Goal: Information Seeking & Learning: Learn about a topic

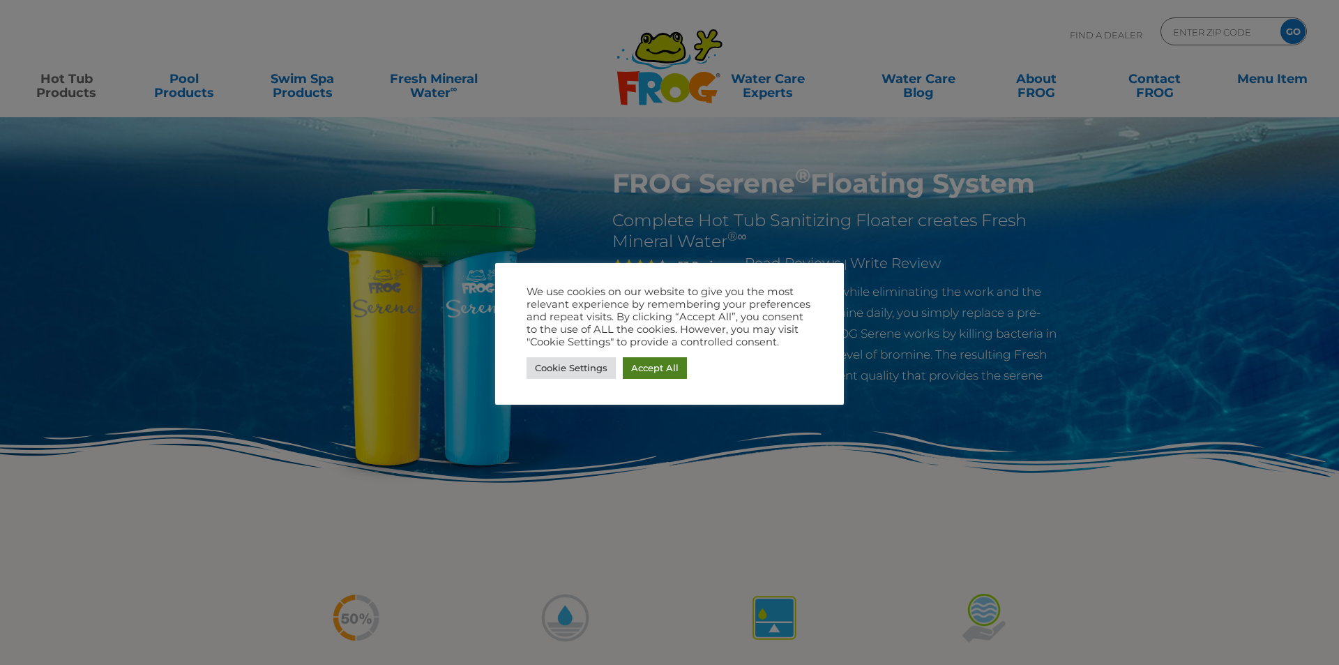
click at [665, 370] on link "Accept All" at bounding box center [655, 368] width 64 height 22
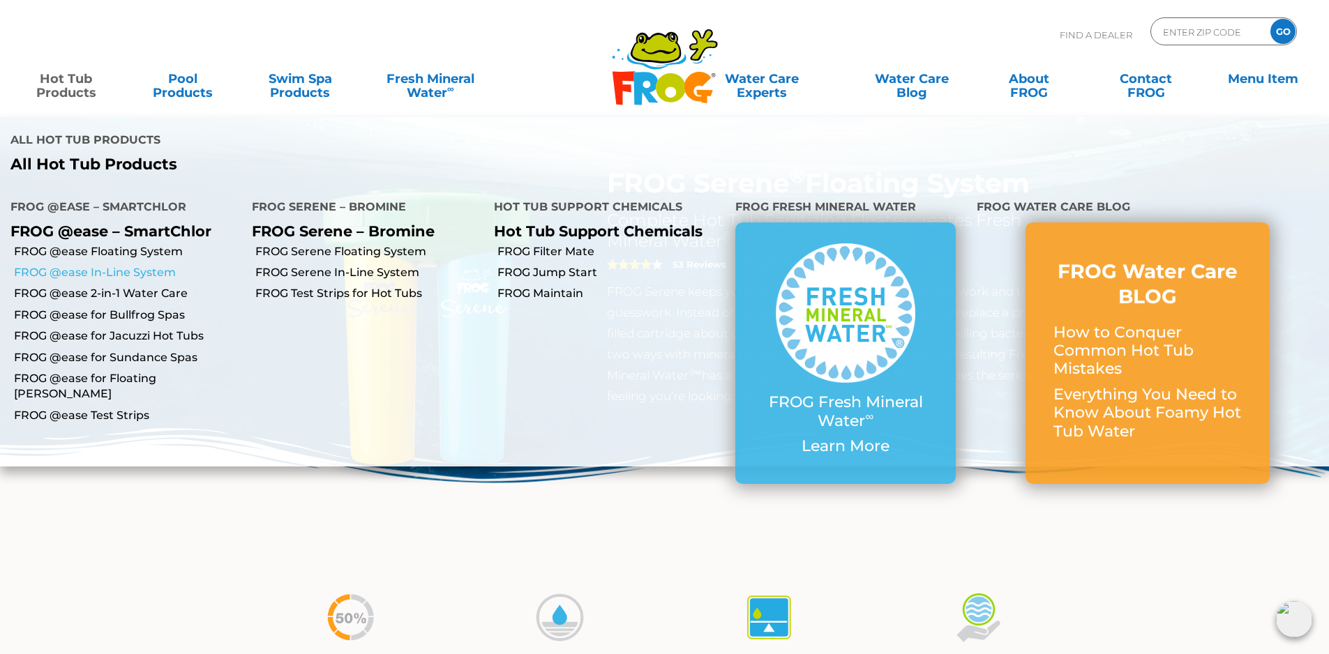
click at [74, 274] on link "FROG @ease In-Line System" at bounding box center [127, 272] width 227 height 15
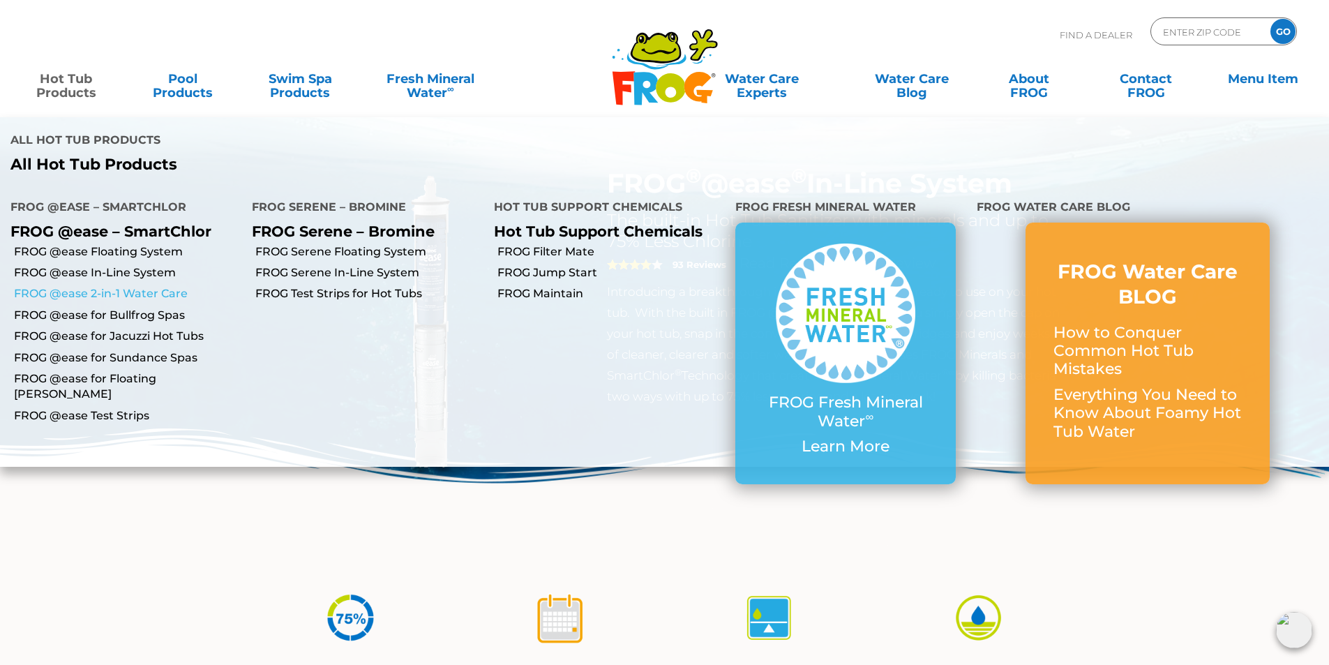
click at [71, 291] on link "FROG @ease 2-in-1 Water Care" at bounding box center [127, 293] width 227 height 15
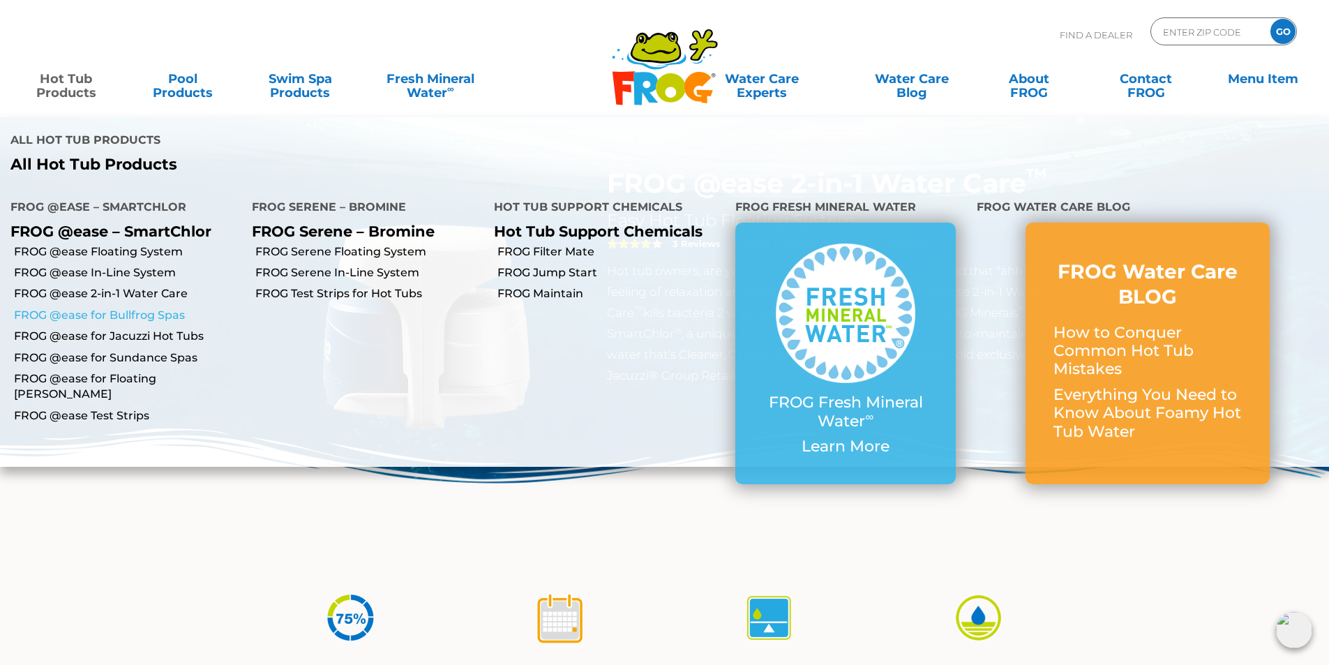
click at [84, 312] on link "FROG @ease for Bullfrog Spas" at bounding box center [127, 315] width 227 height 15
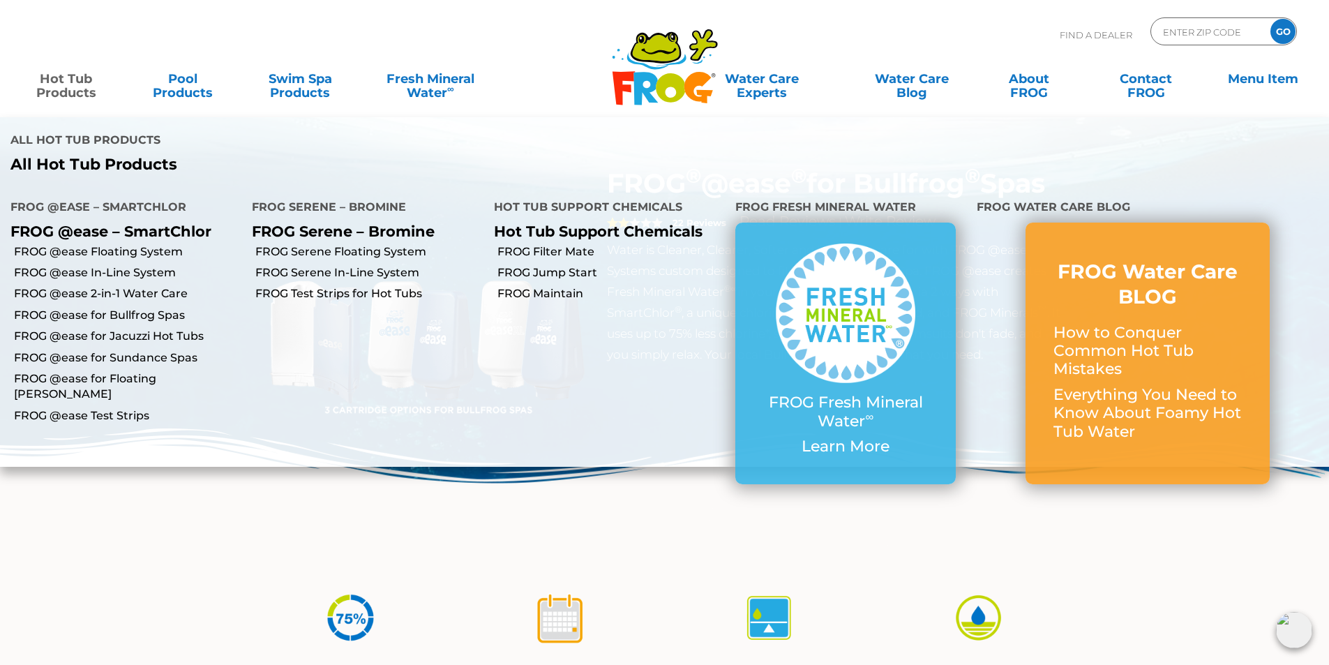
click at [128, 206] on h4 "FROG @ease – SmartChlor" at bounding box center [120, 209] width 220 height 28
click at [295, 271] on link "FROG Serene In-Line System" at bounding box center [368, 272] width 227 height 15
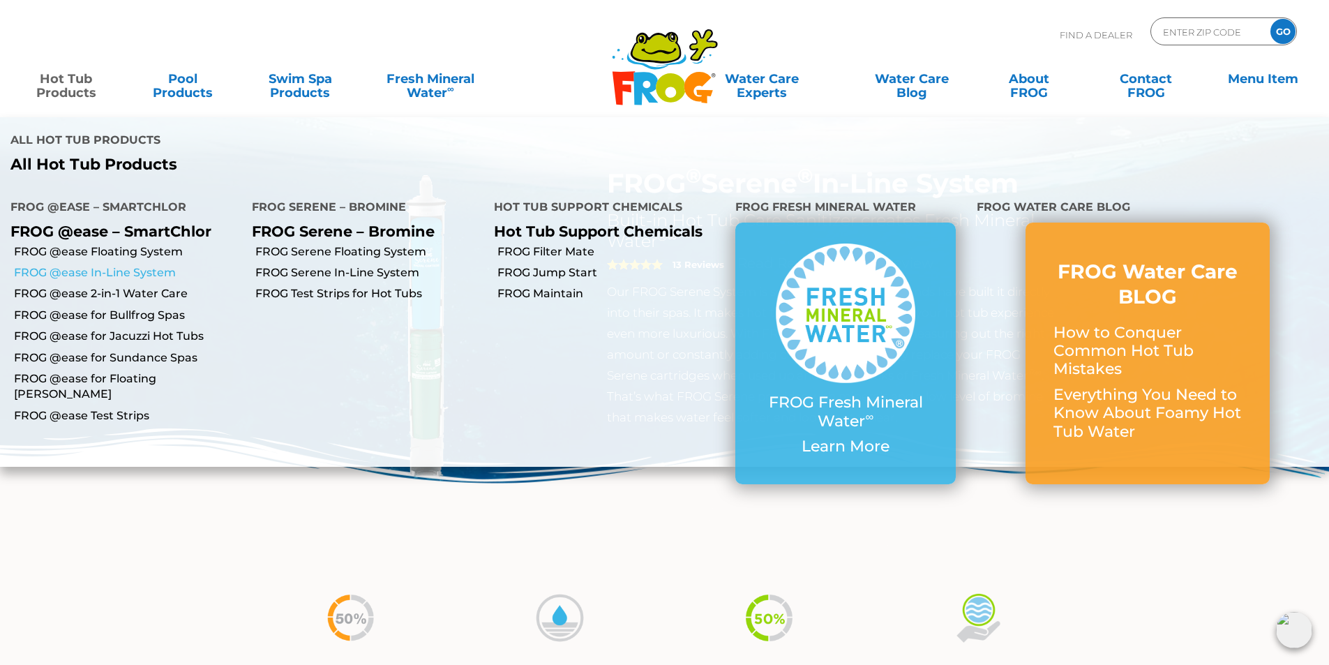
click at [66, 271] on link "FROG @ease In-Line System" at bounding box center [127, 272] width 227 height 15
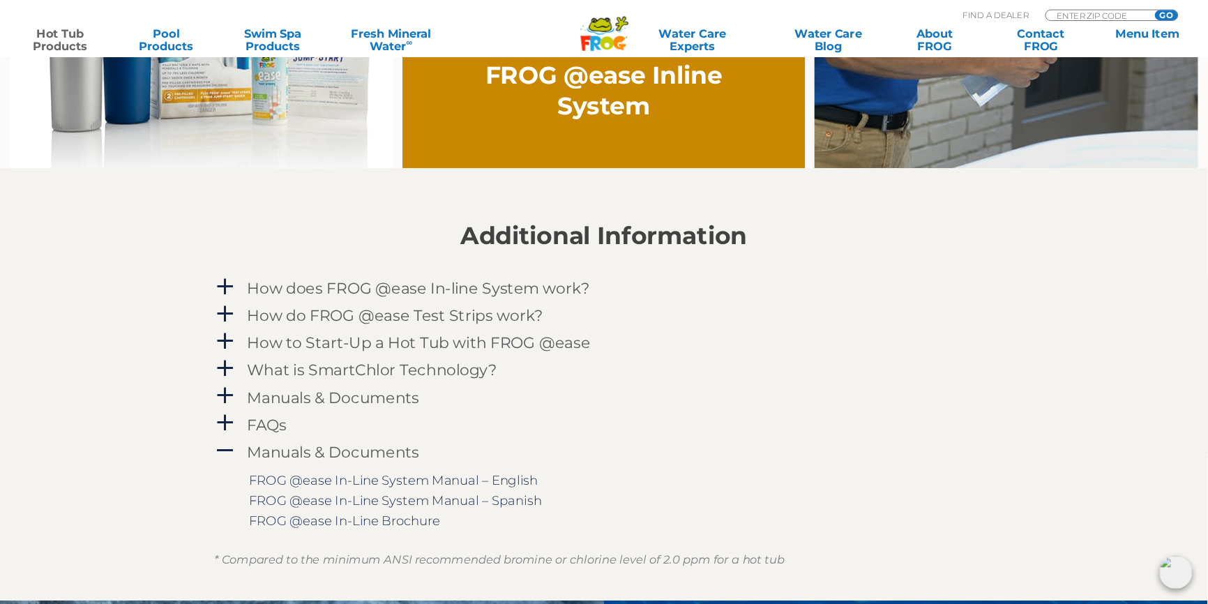
scroll to position [1325, 0]
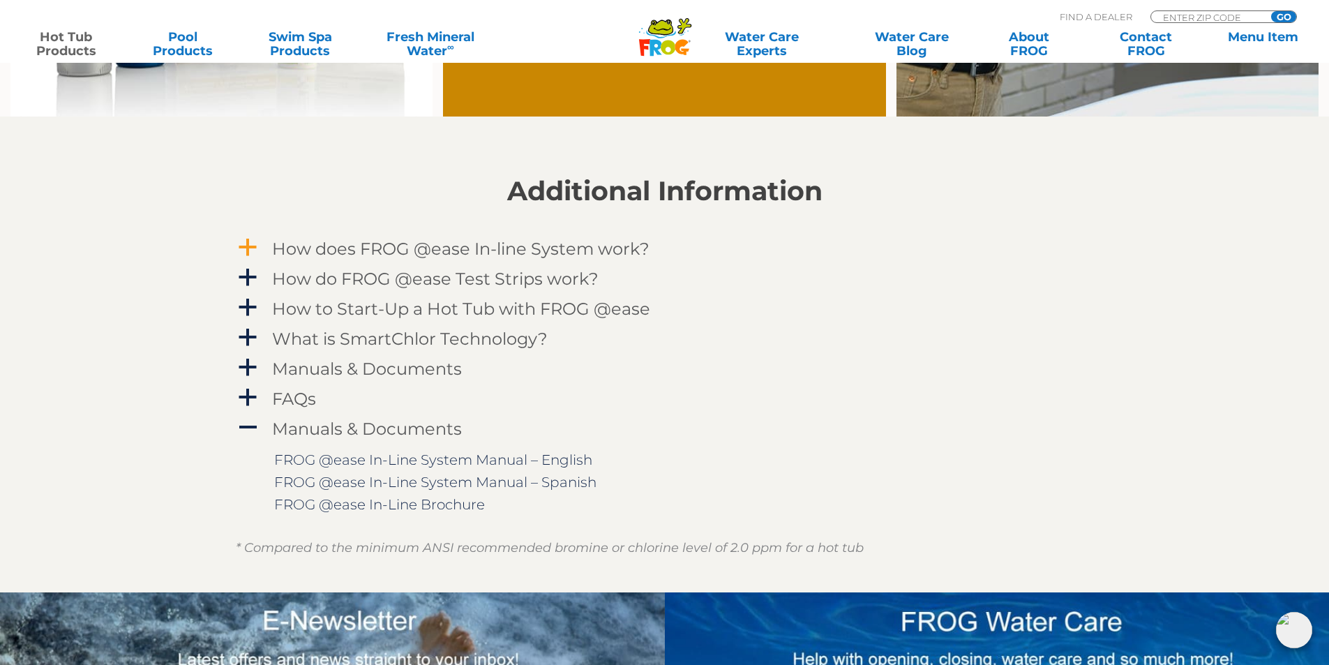
click at [541, 252] on h4 "How does FROG @ease In-line System work?" at bounding box center [460, 248] width 377 height 19
